Goal: Transaction & Acquisition: Purchase product/service

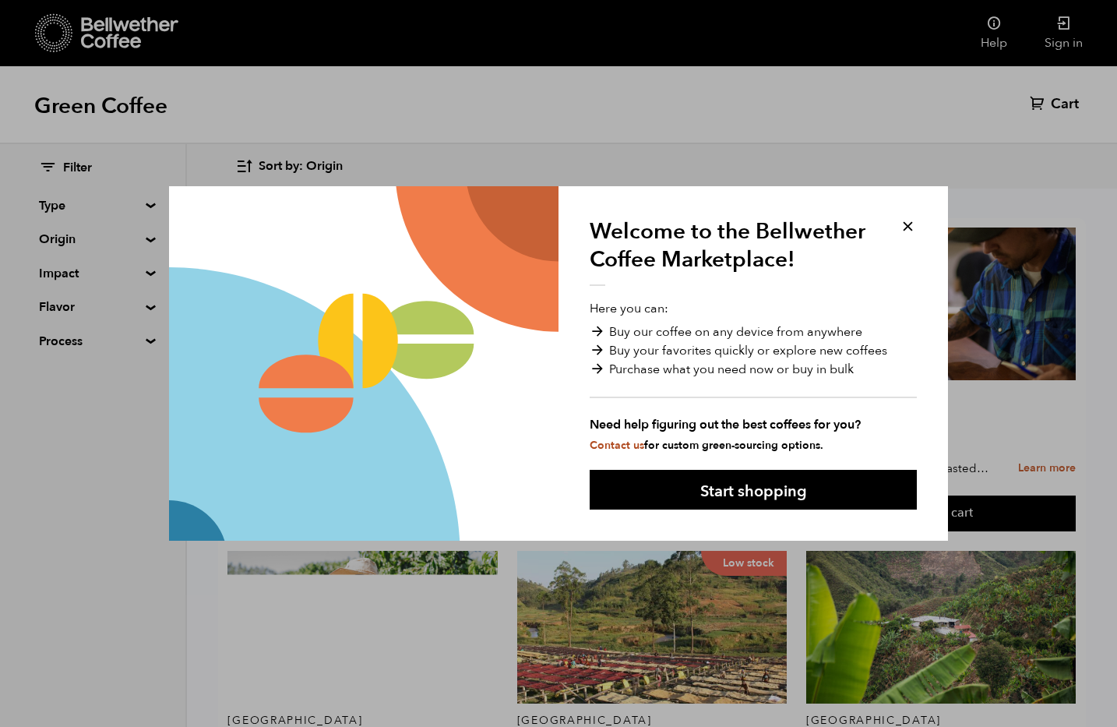
click at [906, 223] on button at bounding box center [908, 226] width 18 height 18
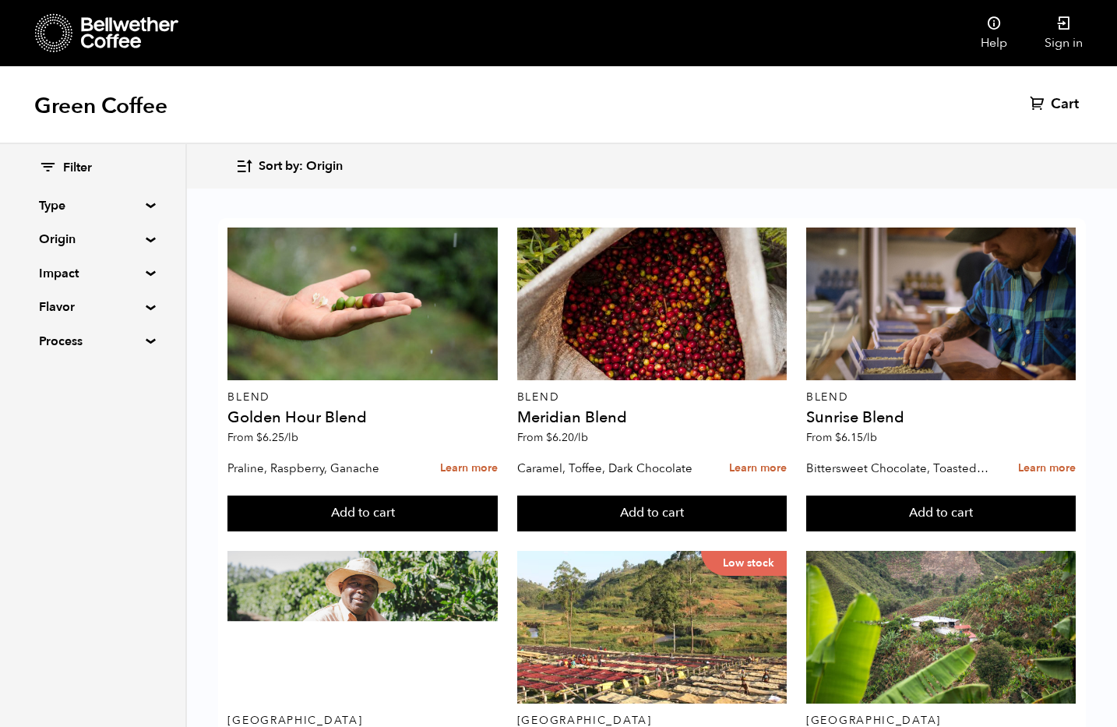
scroll to position [1335, 0]
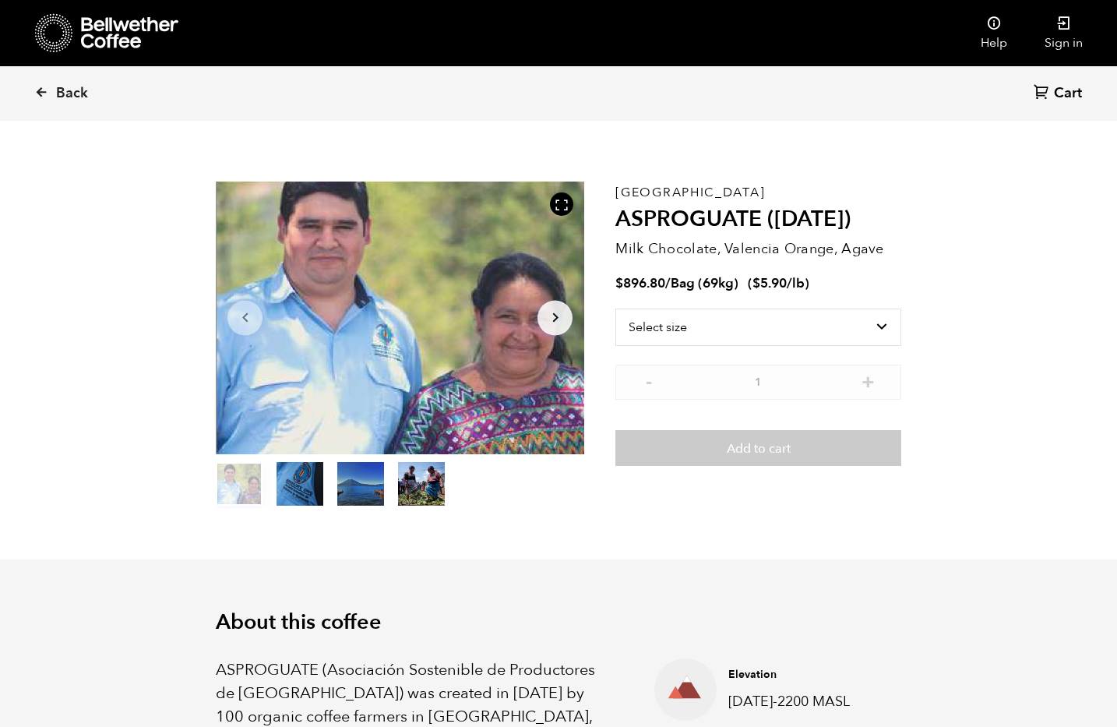
scroll to position [20, 0]
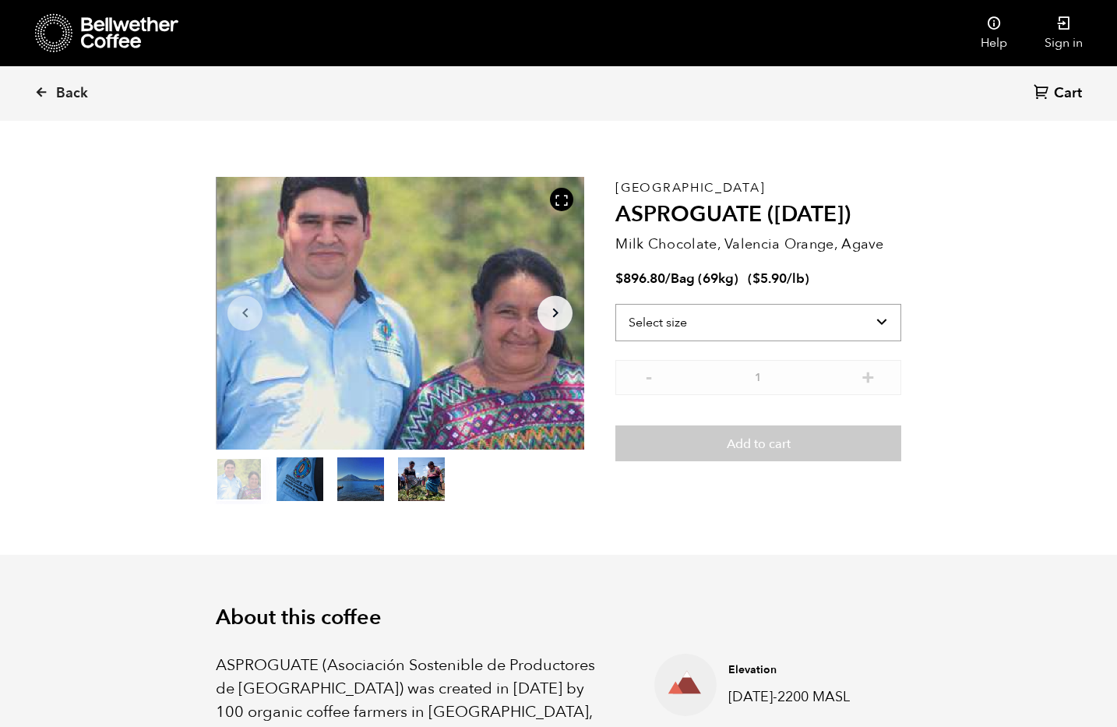
select select "bag-2"
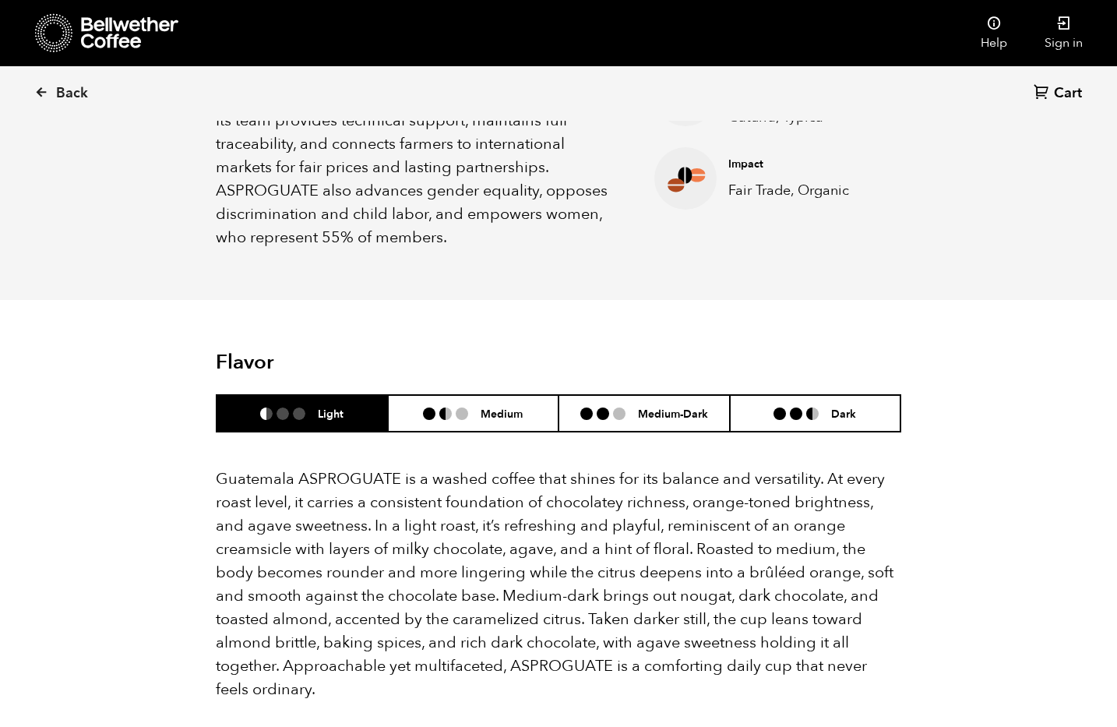
scroll to position [775, 0]
click at [481, 407] on h6 "Medium" at bounding box center [502, 413] width 42 height 13
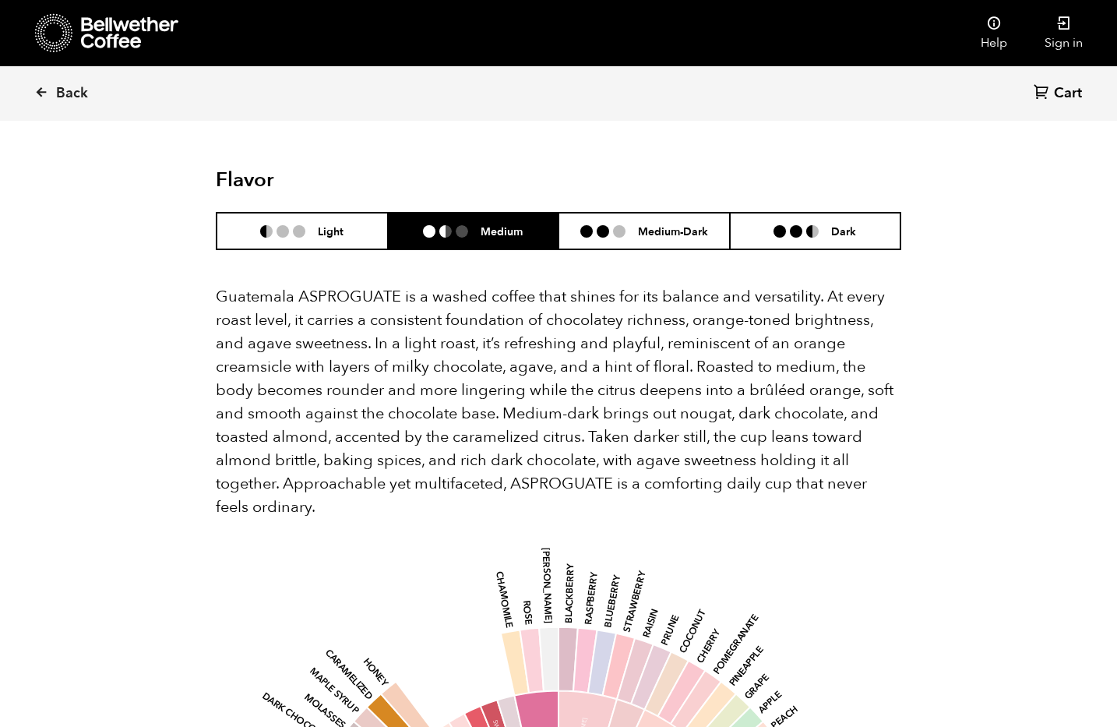
scroll to position [961, 0]
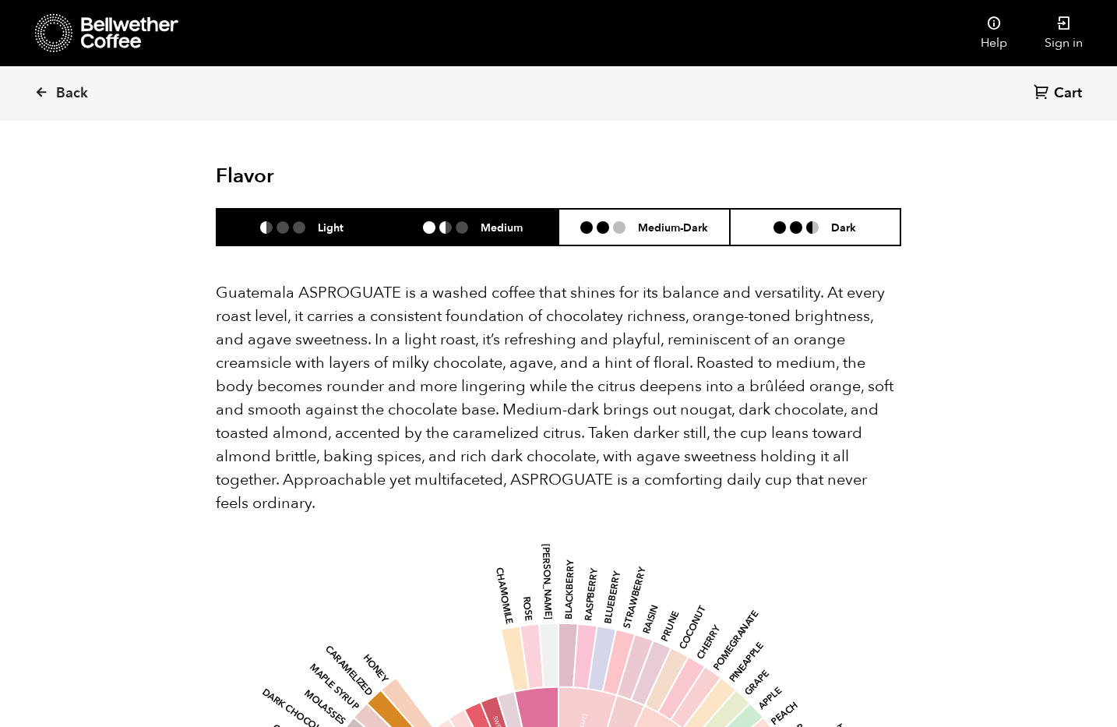
click at [377, 209] on li "Light" at bounding box center [302, 227] width 171 height 37
click at [477, 221] on ul at bounding box center [452, 227] width 58 height 12
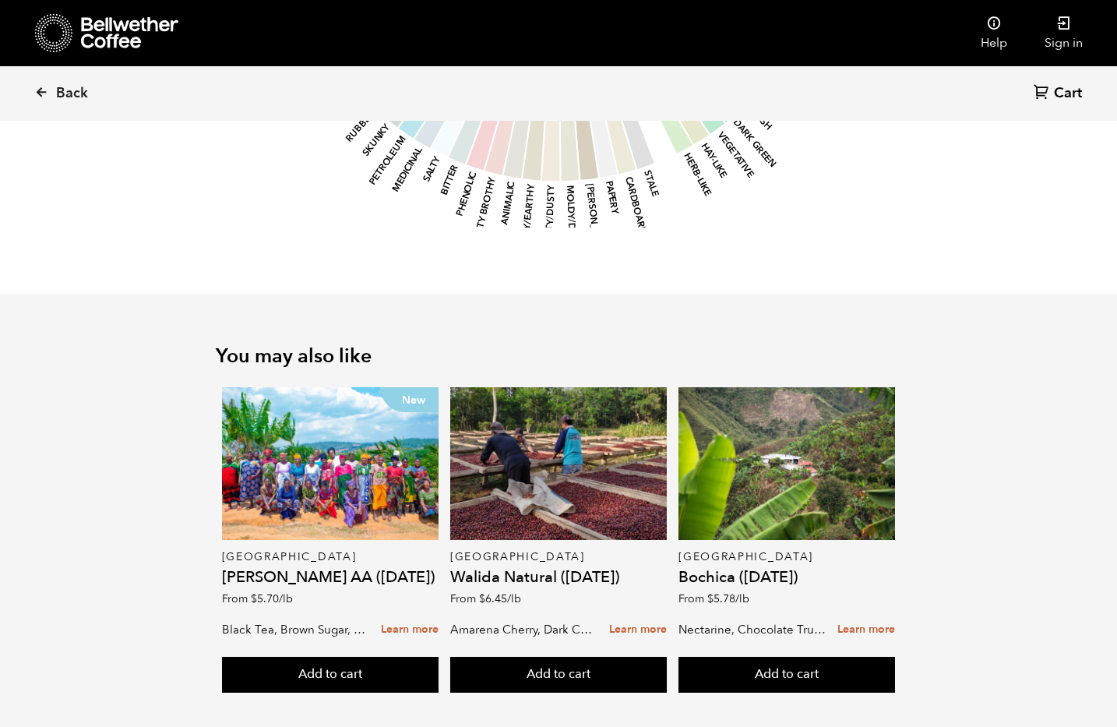
scroll to position [1941, 0]
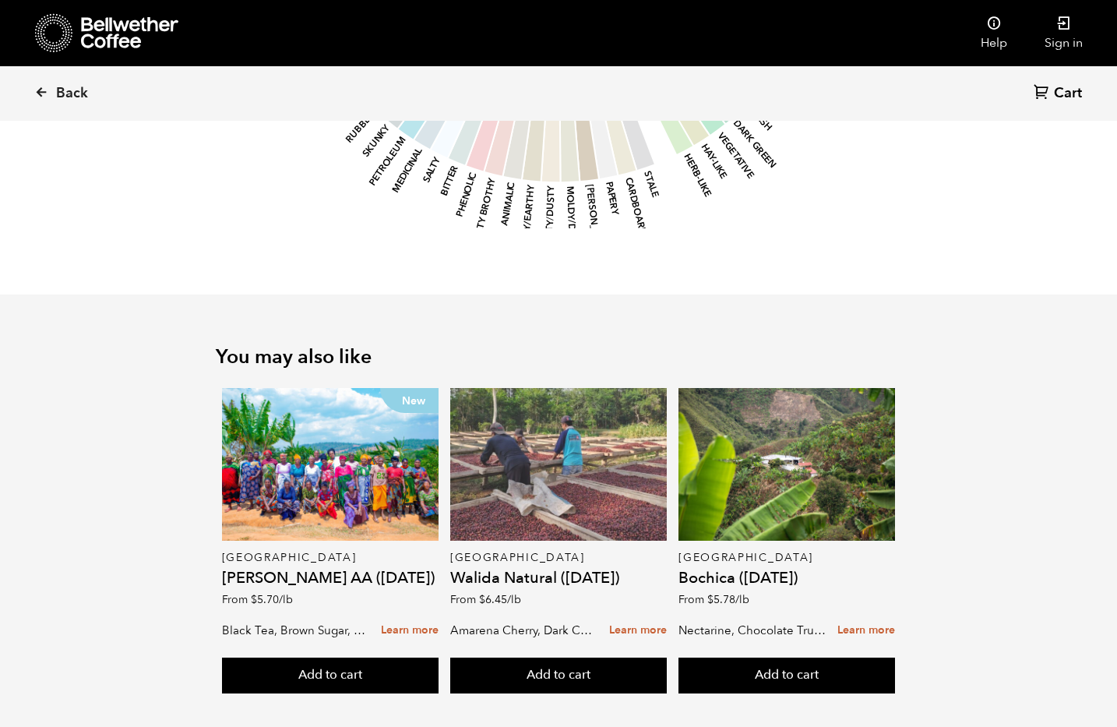
click at [573, 475] on div at bounding box center [558, 464] width 217 height 153
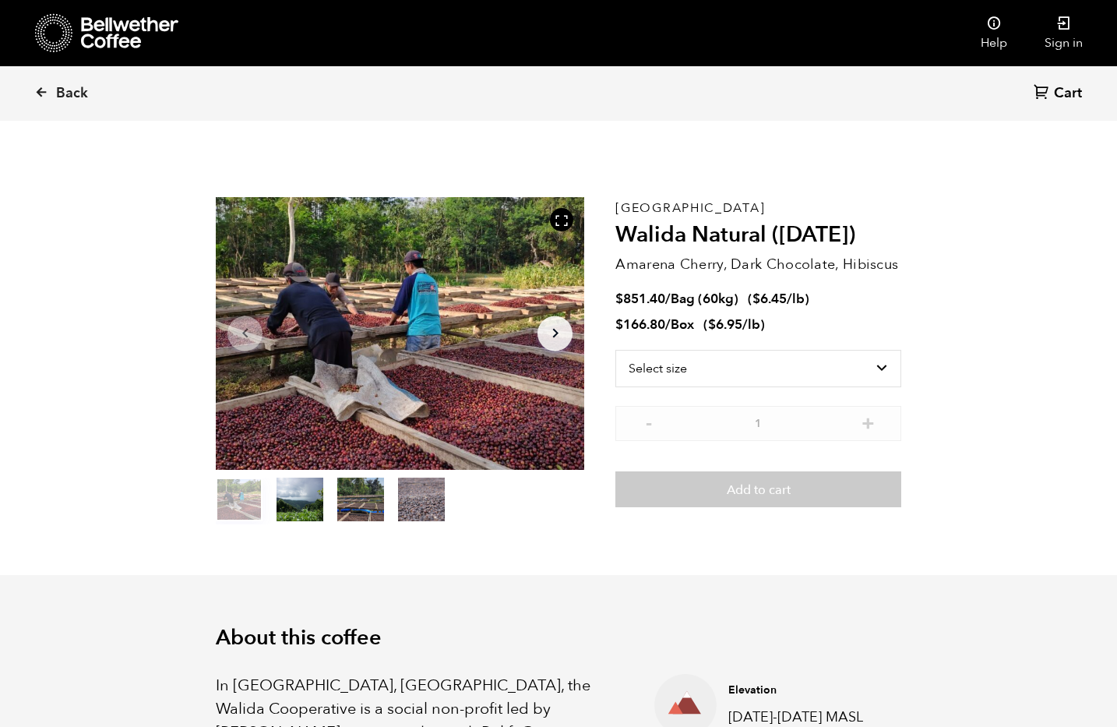
scroll to position [678, 667]
select select "box"
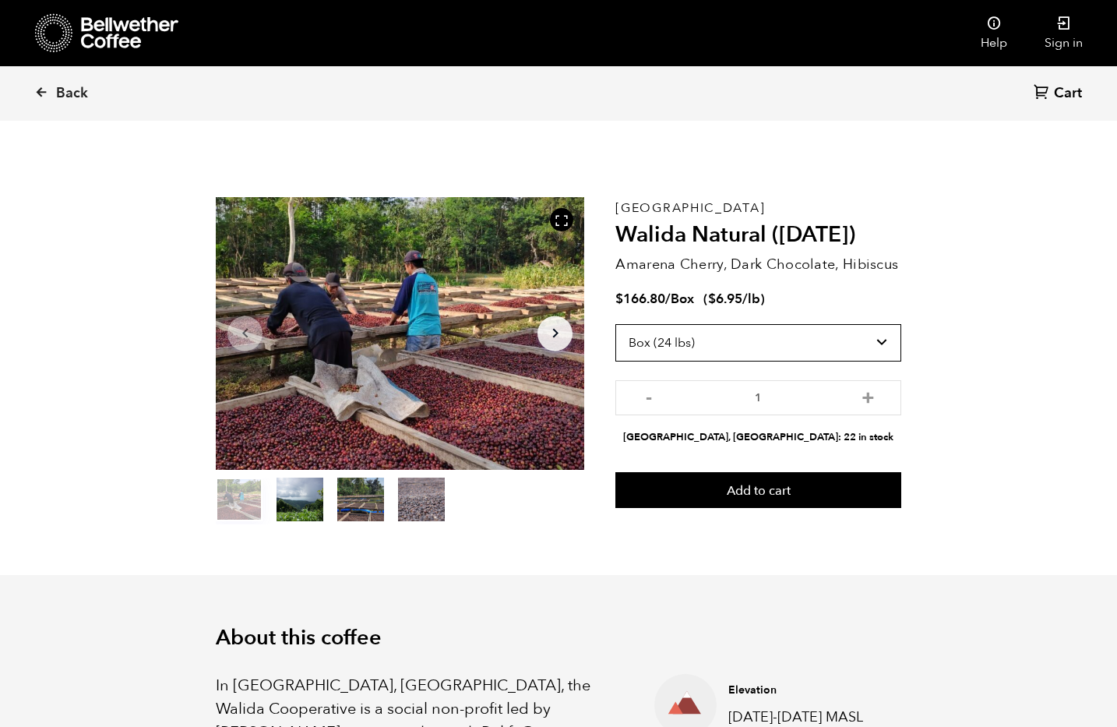
scroll to position [0, 0]
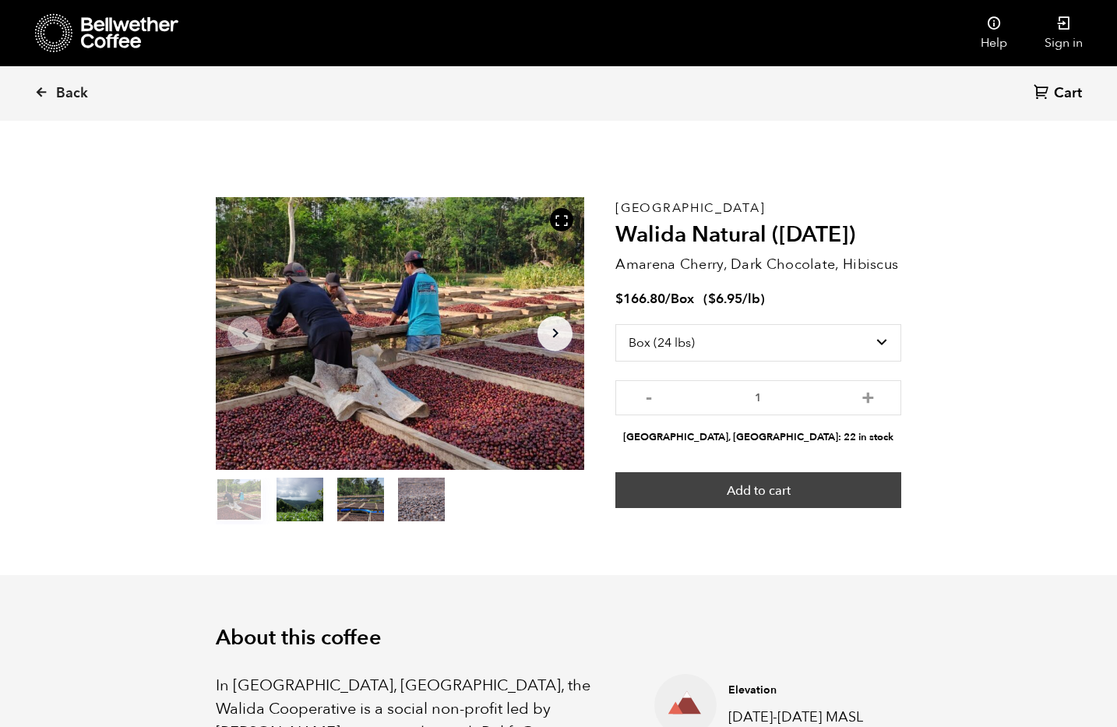
click at [719, 489] on button "Add to cart" at bounding box center [758, 490] width 286 height 36
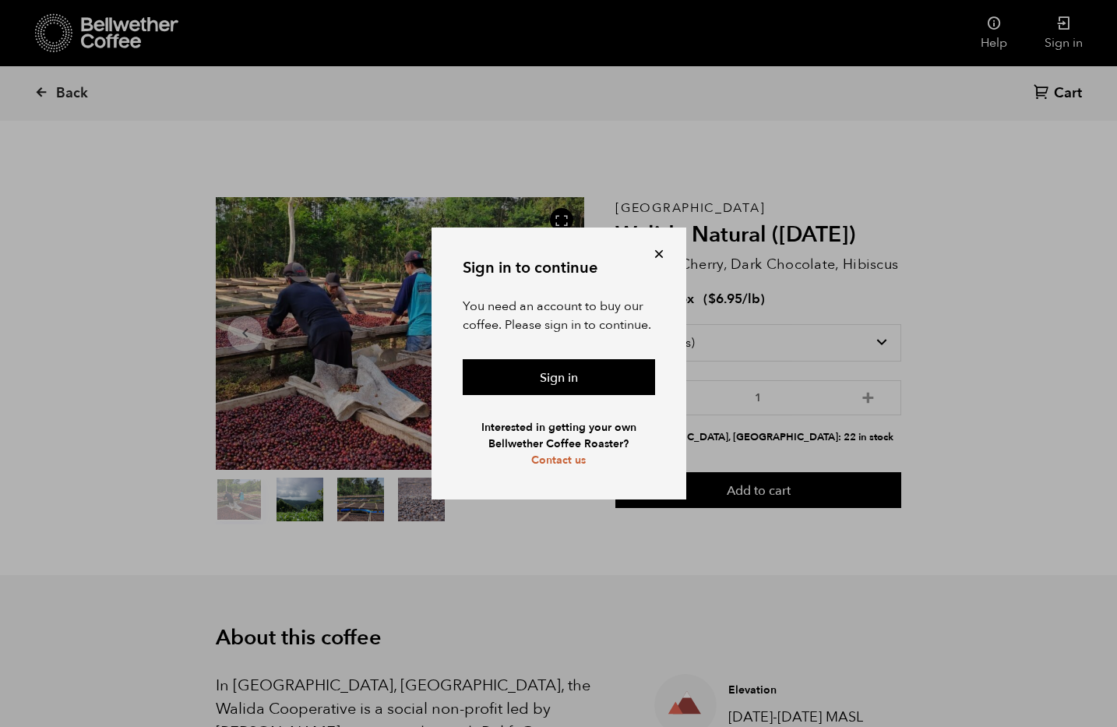
click at [656, 253] on button at bounding box center [659, 254] width 16 height 16
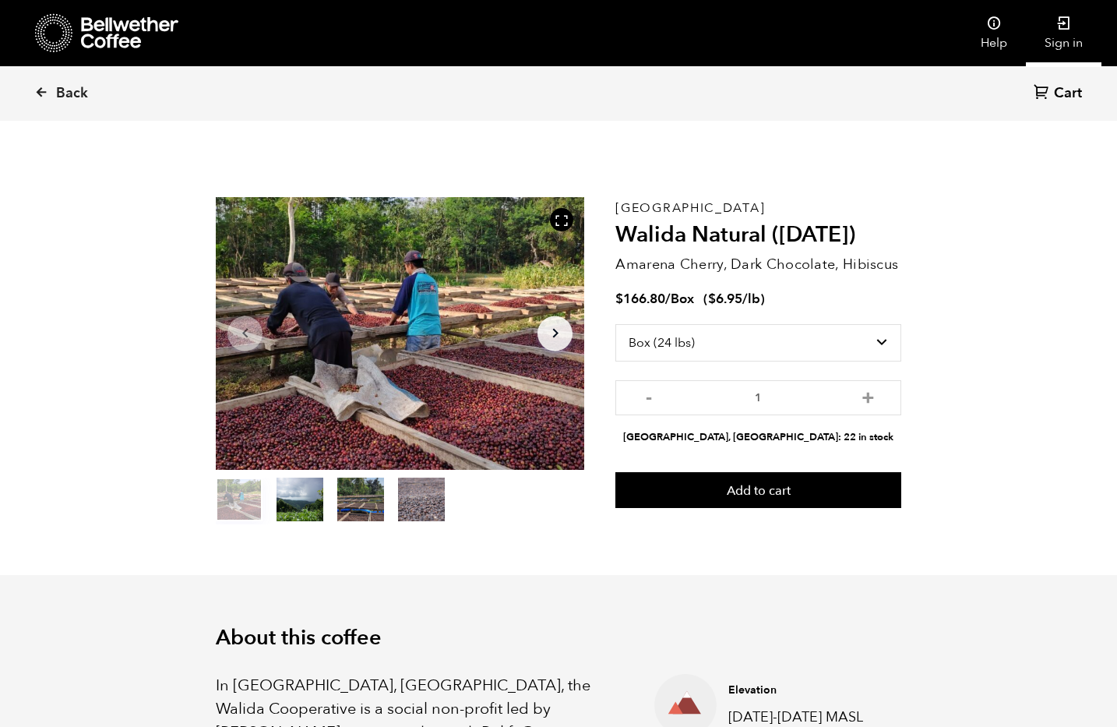
click at [1060, 37] on link "Sign in" at bounding box center [1064, 33] width 76 height 66
click at [988, 27] on icon at bounding box center [994, 24] width 16 height 16
